Goal: Check status: Check status

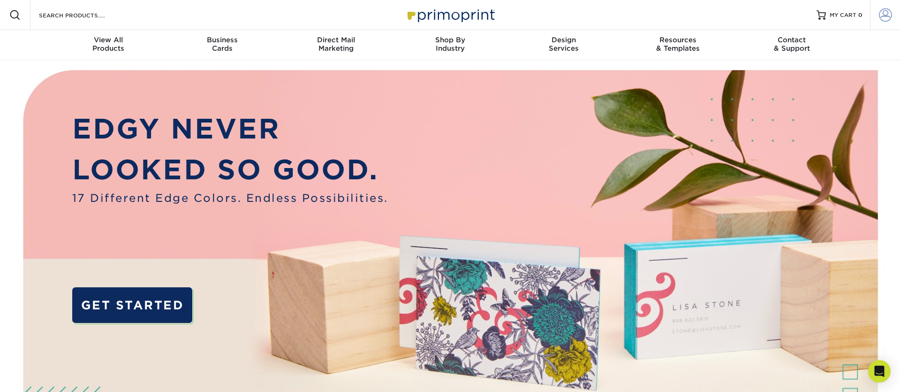
click at [887, 17] on span at bounding box center [885, 14] width 13 height 13
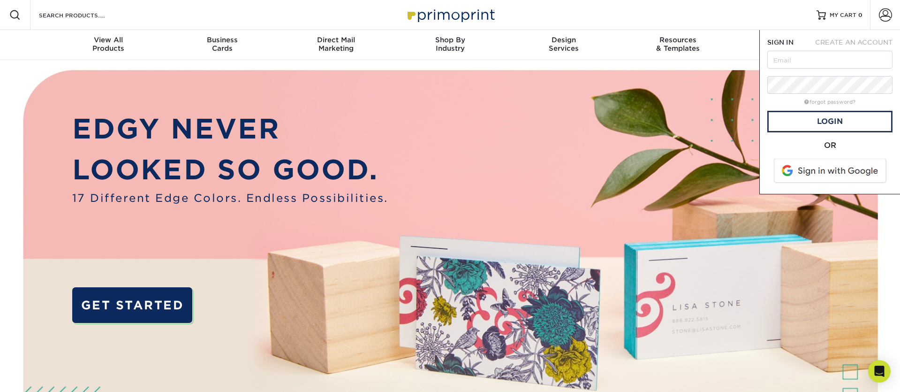
click at [808, 174] on span at bounding box center [831, 171] width 120 height 24
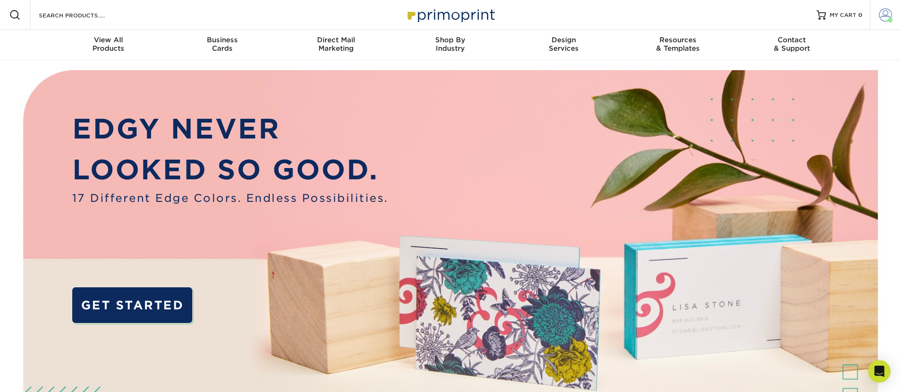
click at [885, 8] on link "Account" at bounding box center [885, 15] width 30 height 30
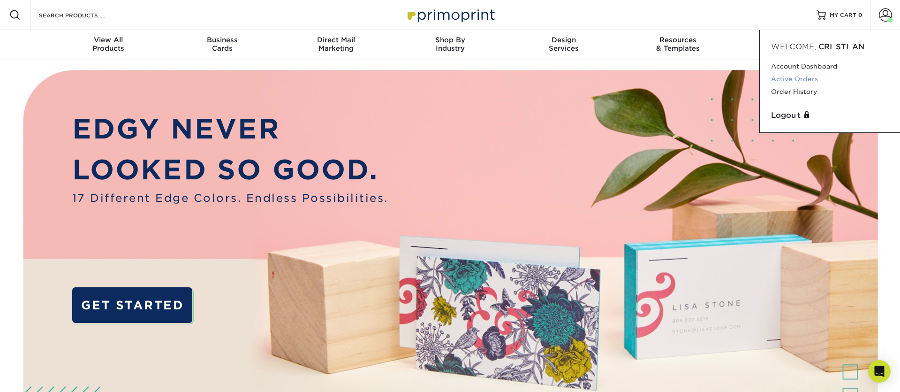
click at [809, 79] on link "Active Orders" at bounding box center [830, 79] width 118 height 13
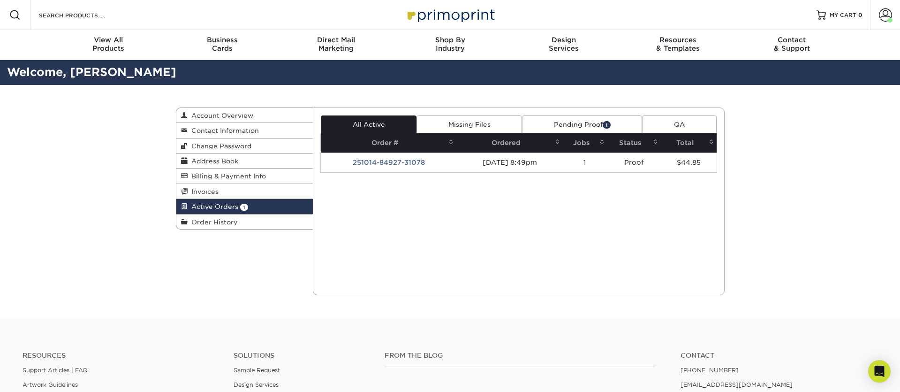
click at [549, 124] on link "Pending Proof 1" at bounding box center [582, 124] width 120 height 18
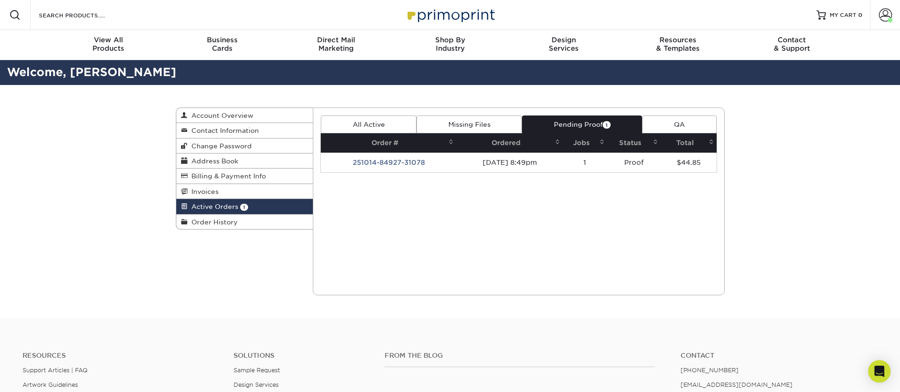
click at [444, 162] on td "251014-84927-31078" at bounding box center [389, 162] width 136 height 20
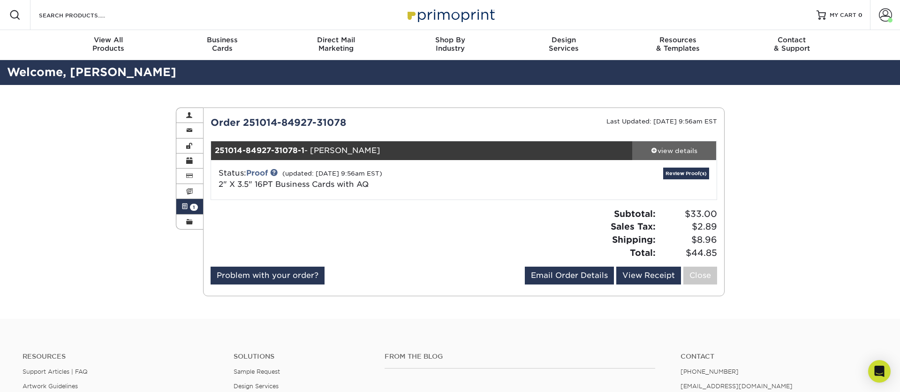
click at [682, 153] on div "view details" at bounding box center [675, 150] width 84 height 9
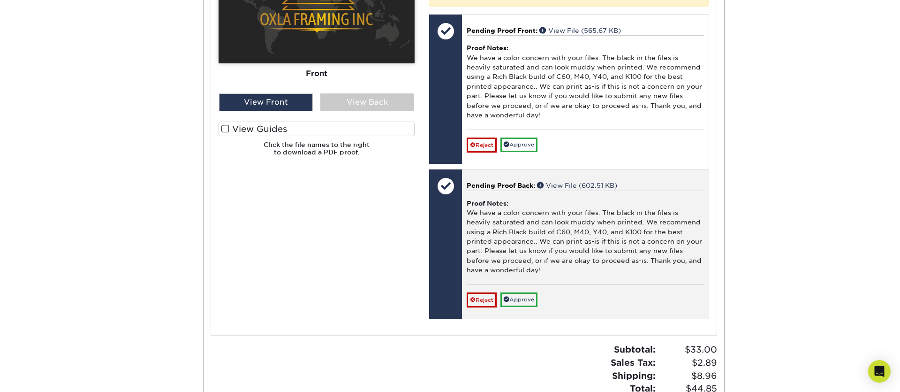
scroll to position [462, 0]
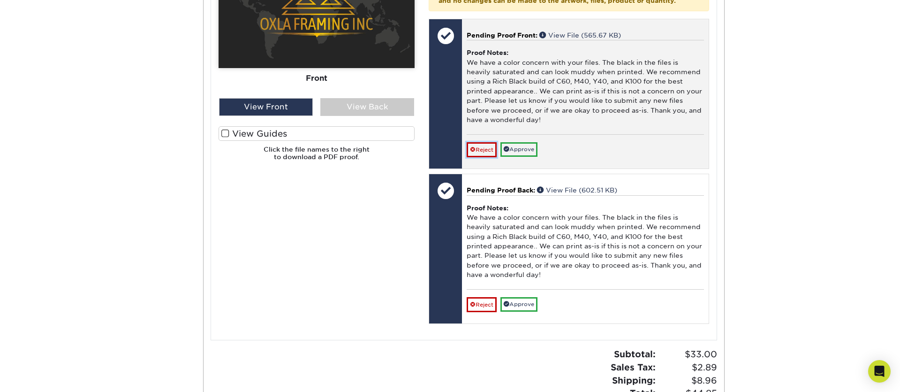
click at [493, 157] on link "Reject" at bounding box center [482, 149] width 30 height 15
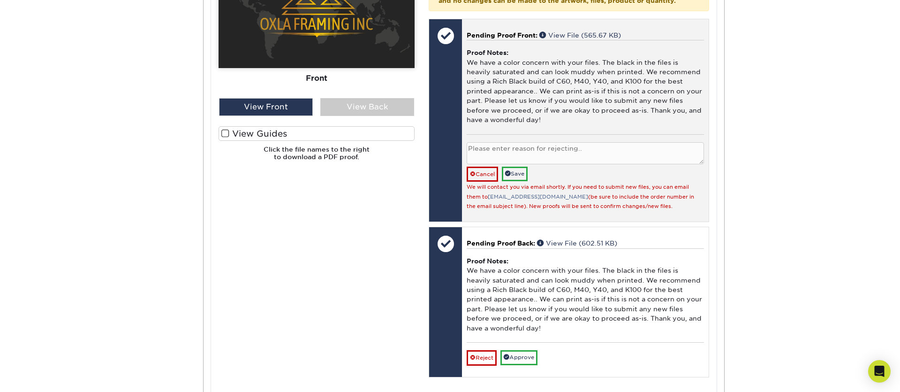
click at [496, 162] on textarea at bounding box center [585, 153] width 237 height 22
paste textarea "I understand, thank you for pointing that out. We will upload the correct files."
type textarea "I understand, thank you for pointing that out. We will upload the correct files."
click at [515, 181] on link "Save" at bounding box center [515, 174] width 26 height 15
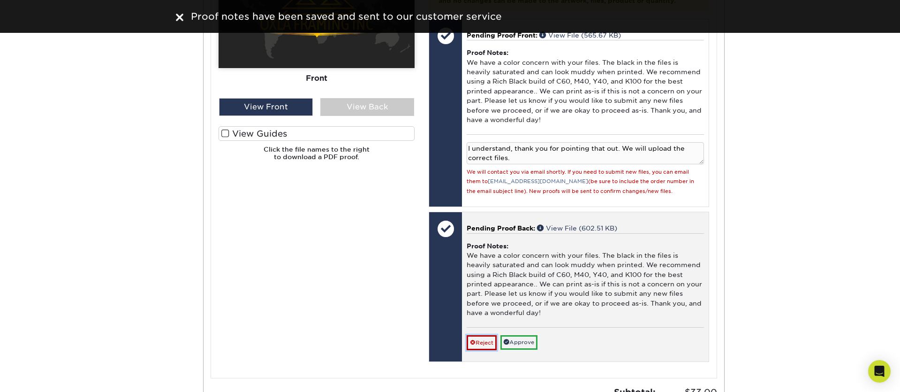
click at [492, 350] on link "Reject" at bounding box center [482, 342] width 30 height 15
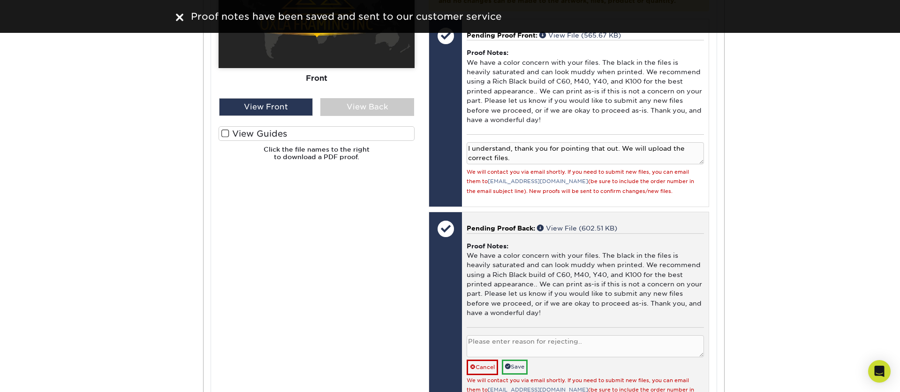
click at [506, 357] on textarea at bounding box center [585, 346] width 237 height 22
paste textarea "I understand, thank you for pointing that out. We will upload the correct files."
type textarea "I understand, thank you for pointing that out. We will upload the correct files."
click at [517, 374] on link "Save" at bounding box center [515, 366] width 26 height 15
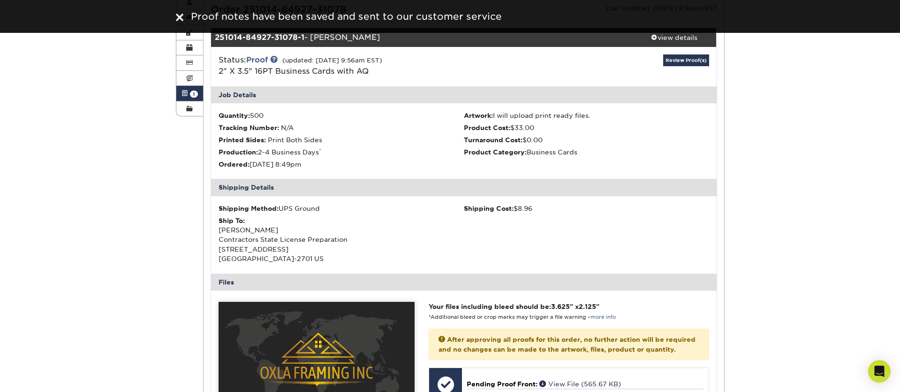
scroll to position [0, 0]
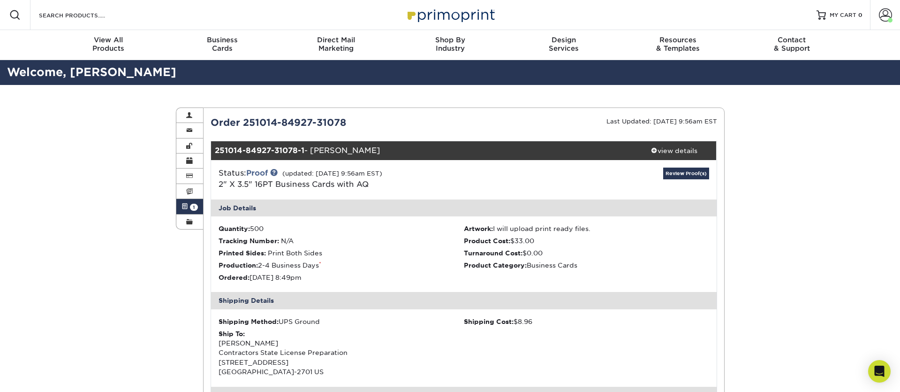
click at [447, 10] on img at bounding box center [451, 15] width 94 height 20
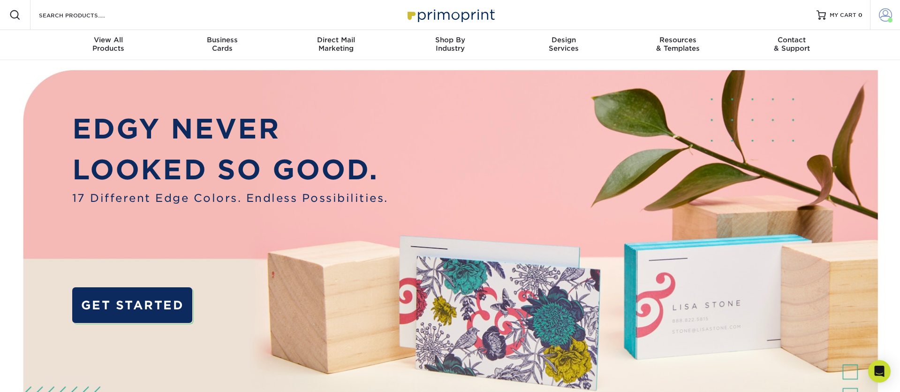
click at [884, 14] on span at bounding box center [885, 14] width 13 height 13
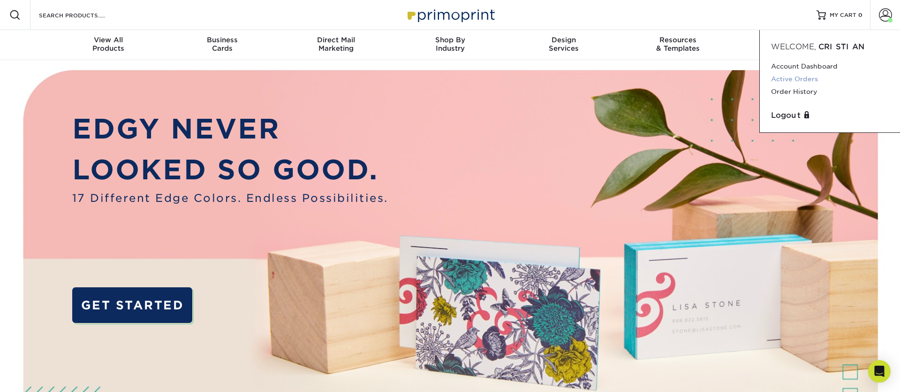
click at [803, 77] on link "Active Orders" at bounding box center [830, 79] width 118 height 13
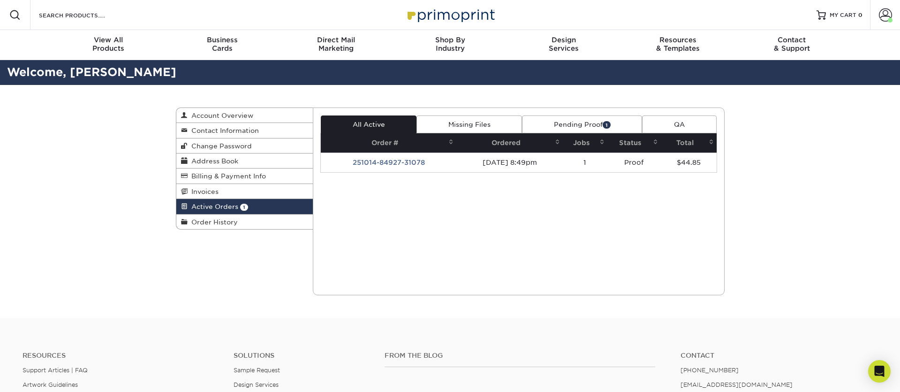
click at [592, 124] on link "Pending Proof 1" at bounding box center [582, 124] width 120 height 18
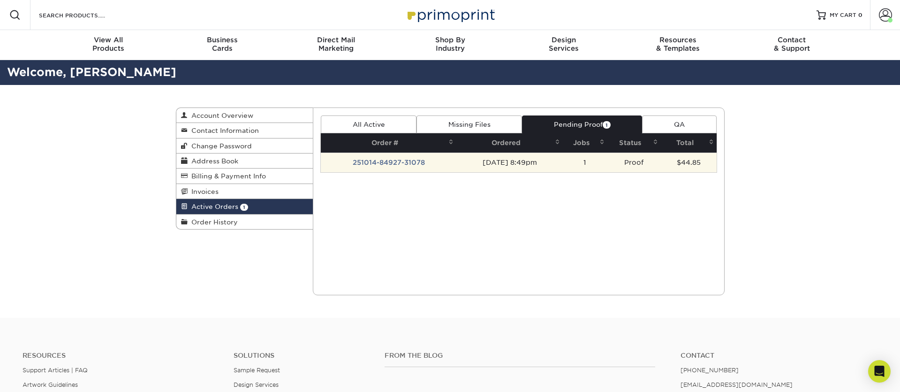
click at [457, 168] on td "[DATE] 8:49pm" at bounding box center [510, 162] width 106 height 20
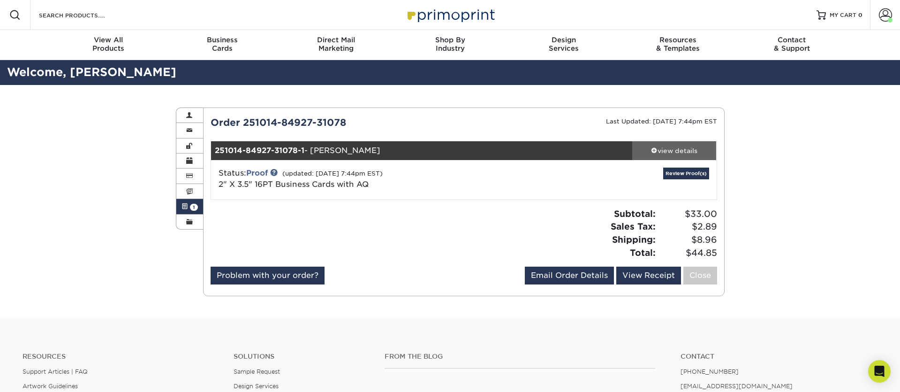
click at [669, 153] on div "view details" at bounding box center [675, 150] width 84 height 9
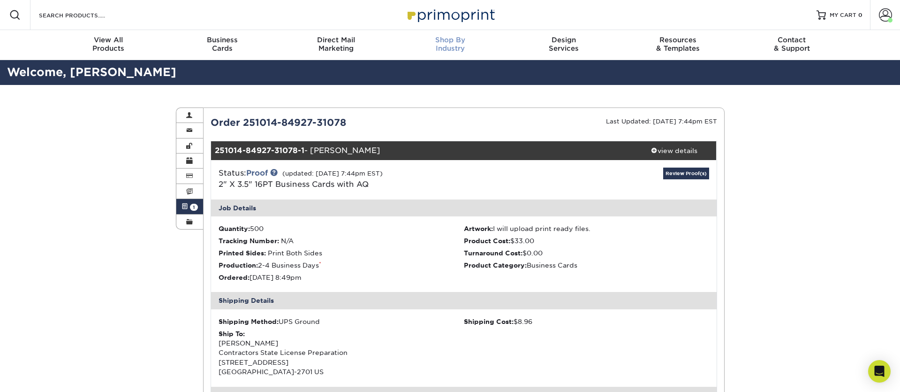
click at [443, 43] on span "Shop By" at bounding box center [450, 40] width 114 height 8
click at [437, 19] on img at bounding box center [451, 15] width 94 height 20
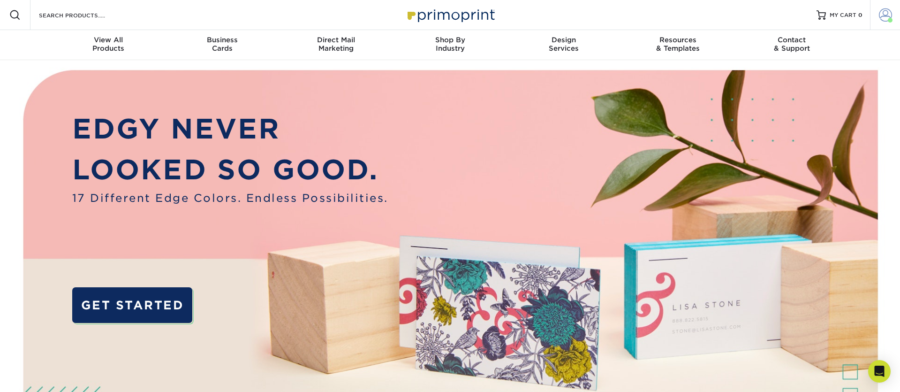
click at [894, 23] on link "Account" at bounding box center [885, 15] width 30 height 30
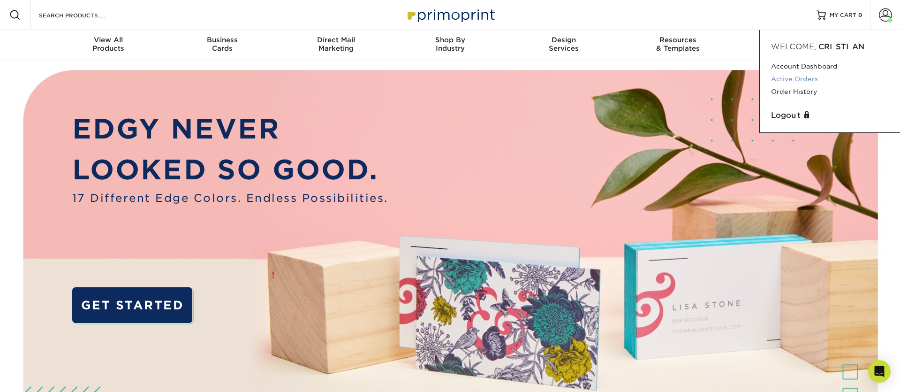
drag, startPoint x: 808, startPoint y: 76, endPoint x: 800, endPoint y: 77, distance: 7.7
click at [808, 76] on link "Active Orders" at bounding box center [830, 79] width 118 height 13
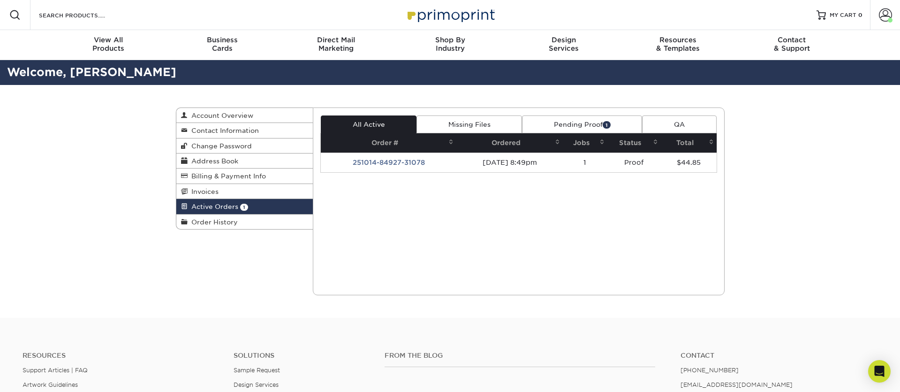
click at [577, 127] on link "Pending Proof 1" at bounding box center [582, 124] width 120 height 18
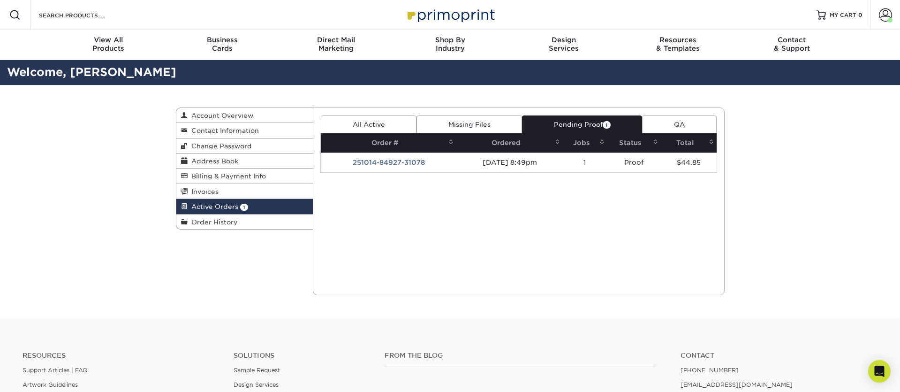
click at [525, 164] on td "[DATE] 8:49pm" at bounding box center [510, 162] width 106 height 20
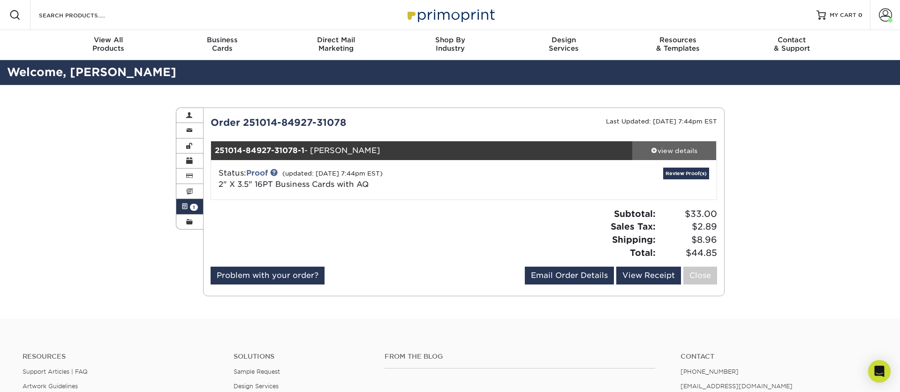
click at [657, 154] on div "view details" at bounding box center [675, 150] width 84 height 9
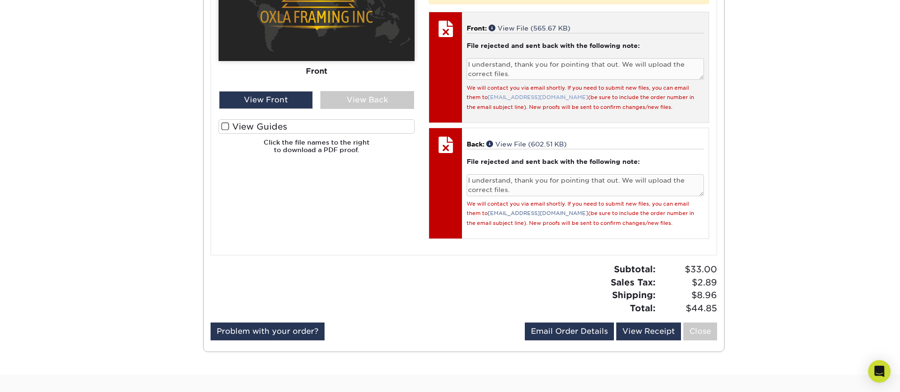
scroll to position [465, 0]
